Goal: Task Accomplishment & Management: Complete application form

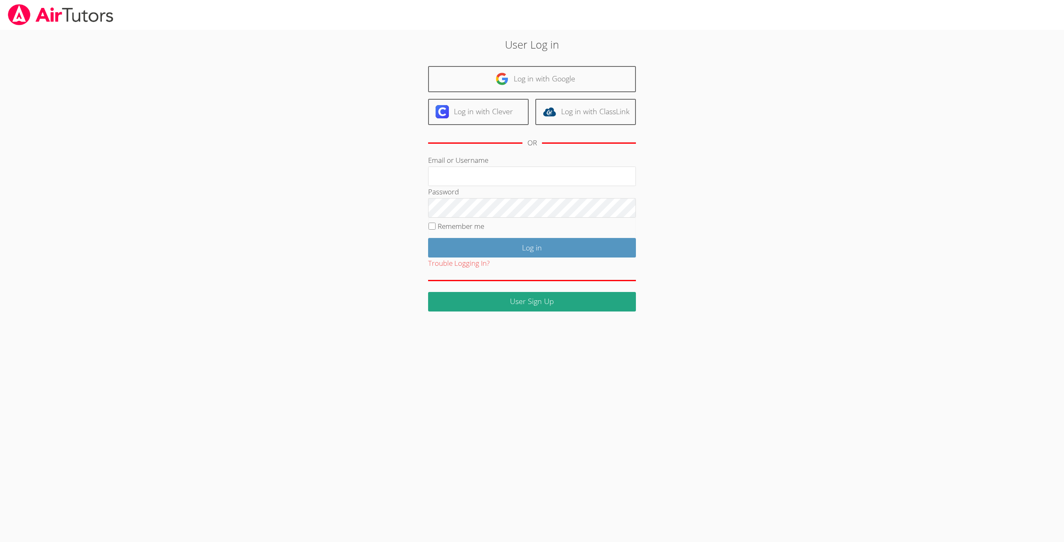
click at [77, 18] on img at bounding box center [60, 14] width 107 height 21
click at [42, 14] on img at bounding box center [60, 14] width 107 height 21
click at [535, 301] on link "User Sign Up" at bounding box center [532, 302] width 208 height 20
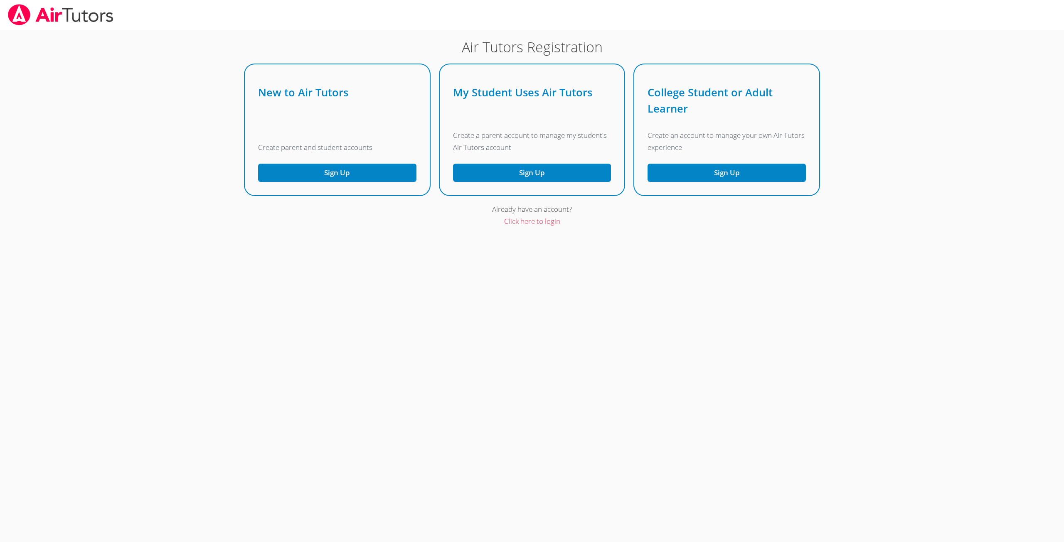
click at [42, 15] on img at bounding box center [60, 14] width 107 height 21
